Goal: Find contact information: Find contact information

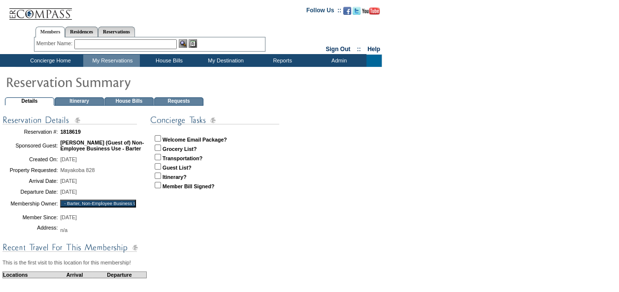
click at [159, 137] on input "checkbox" at bounding box center [158, 138] width 6 height 6
checkbox input "true"
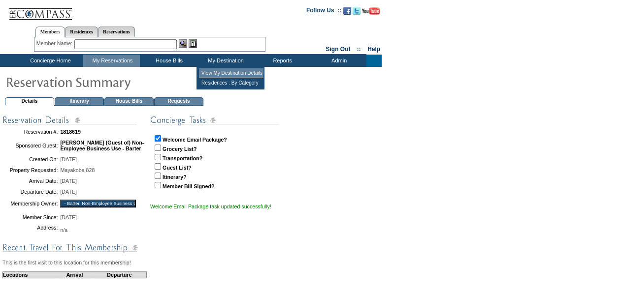
click at [229, 70] on td "View My Destination Details" at bounding box center [231, 73] width 65 height 10
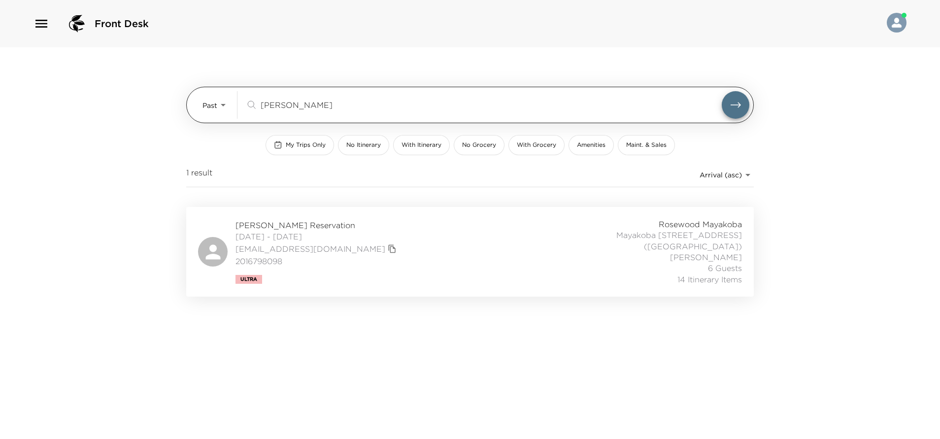
click at [224, 106] on body "Front Desk Past Past [PERSON_NAME] ​ My Trips Only No Itinerary With Itinerary …" at bounding box center [470, 219] width 940 height 439
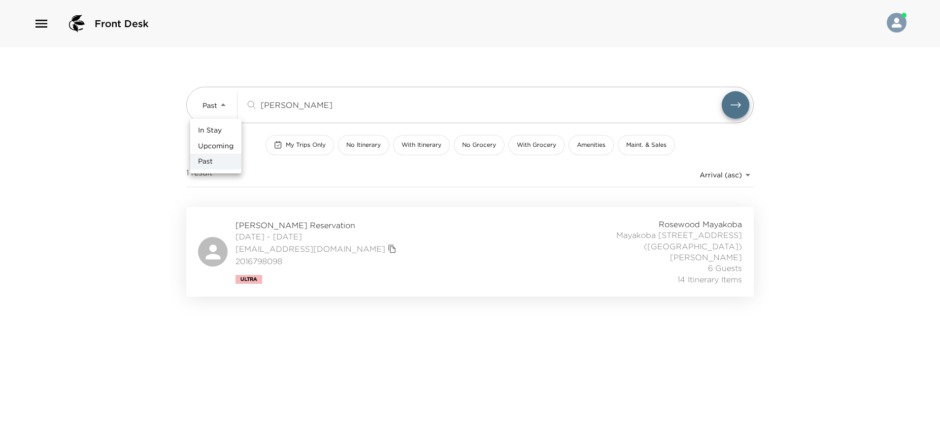
click at [228, 148] on span "Upcoming" at bounding box center [215, 146] width 35 height 10
type input "Upcoming"
drag, startPoint x: 347, startPoint y: 101, endPoint x: 237, endPoint y: 125, distance: 112.8
click at [240, 128] on div "Upcoming Upcoming [PERSON_NAME] ​ My Trips Only No Itinerary With Itinerary No …" at bounding box center [469, 127] width 567 height 160
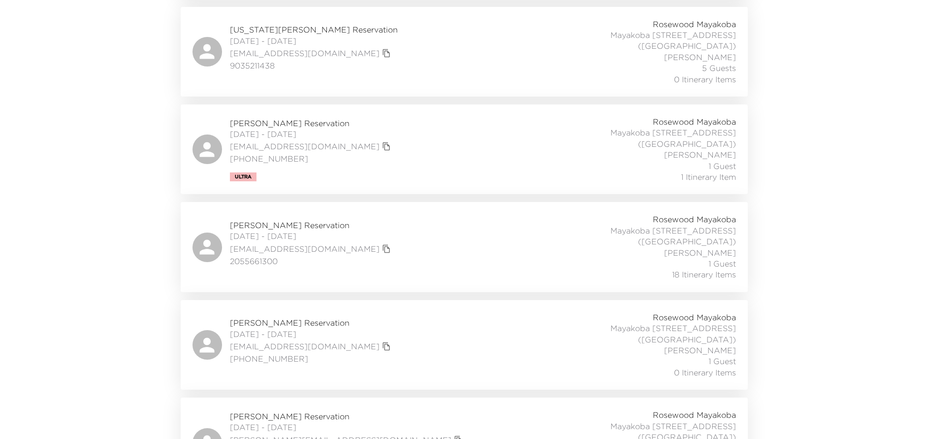
scroll to position [665, 0]
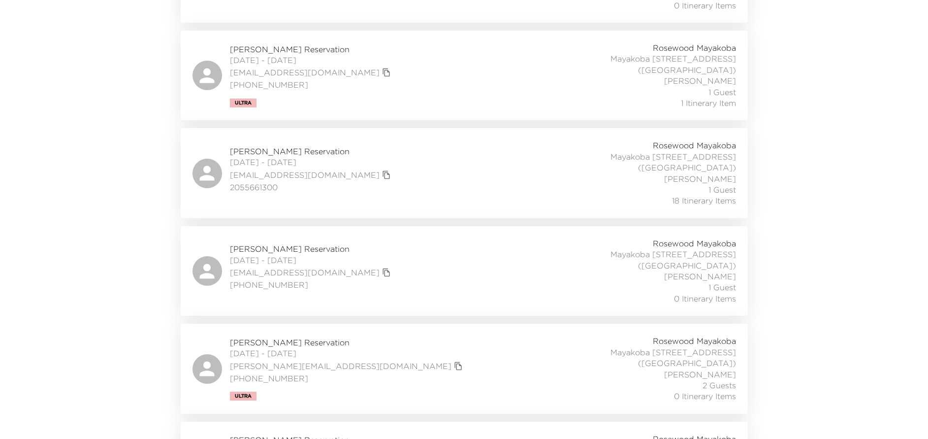
click at [454, 361] on icon "copy primary member email" at bounding box center [457, 365] width 7 height 8
click at [450, 335] on div "[PERSON_NAME] Reservation [DATE] - [DATE] [EMAIL_ADDRESS][DOMAIN_NAME] [PHONE_N…" at bounding box center [465, 368] width 544 height 66
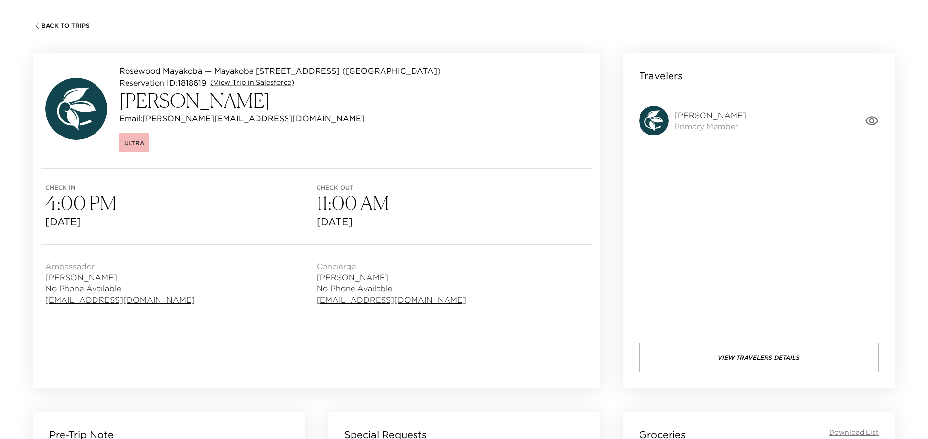
scroll to position [74, 0]
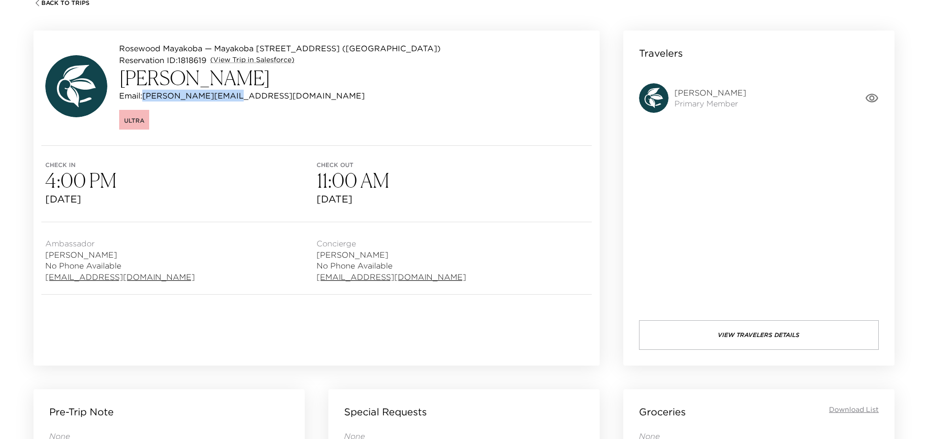
drag, startPoint x: 145, startPoint y: 94, endPoint x: 234, endPoint y: 94, distance: 89.6
click at [234, 94] on div "Email: [PERSON_NAME][EMAIL_ADDRESS][DOMAIN_NAME]" at bounding box center [280, 96] width 322 height 12
copy p "[PERSON_NAME][EMAIL_ADDRESS][DOMAIN_NAME]"
click at [261, 57] on link "(View Trip in Salesforce)" at bounding box center [252, 60] width 84 height 10
copy p "[PERSON_NAME][EMAIL_ADDRESS][DOMAIN_NAME]"
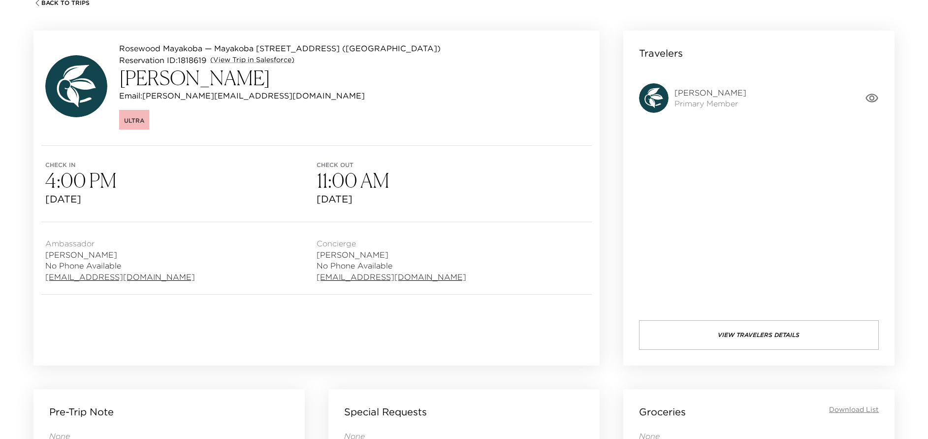
click at [17, 34] on div "Back To Trips Rosewood Mayakoba — Mayakoba 828 Riviera Maya, Mexico (Rosewood) …" at bounding box center [464, 192] width 928 height 439
